Goal: Task Accomplishment & Management: Manage account settings

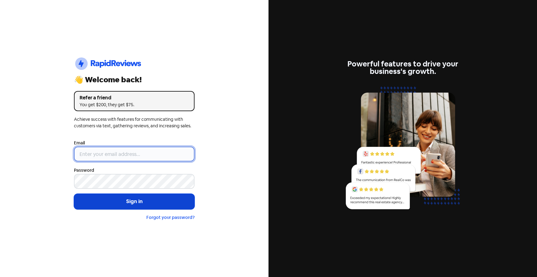
type input "[EMAIL_ADDRESS][DOMAIN_NAME]"
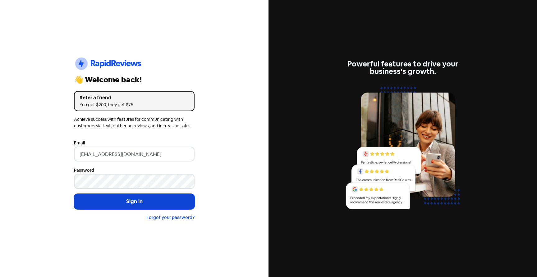
click at [136, 203] on button "Sign in" at bounding box center [134, 202] width 121 height 16
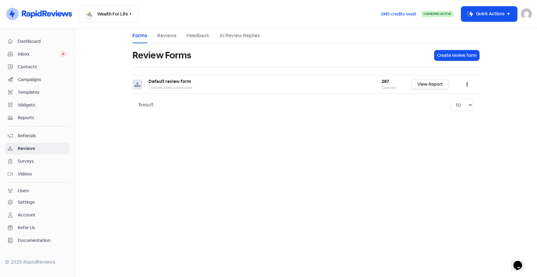
click at [30, 147] on span "Reviews" at bounding box center [42, 149] width 49 height 7
click at [169, 39] on link "Reviews" at bounding box center [166, 35] width 19 height 7
